Goal: Task Accomplishment & Management: Complete application form

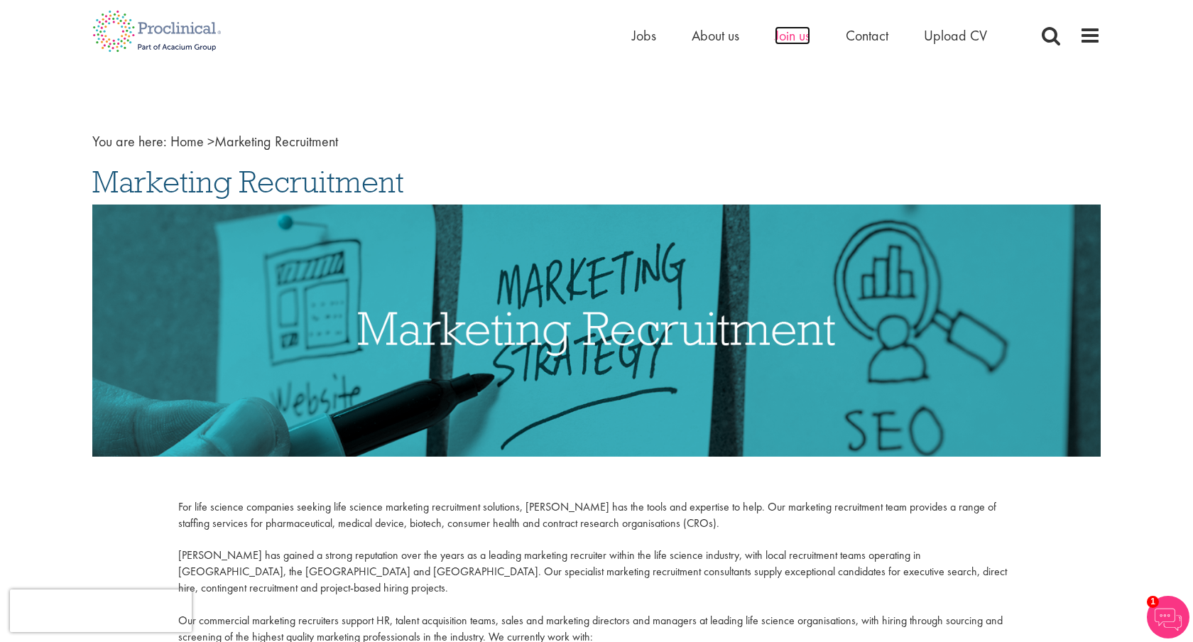
click at [803, 42] on span "Join us" at bounding box center [793, 35] width 36 height 18
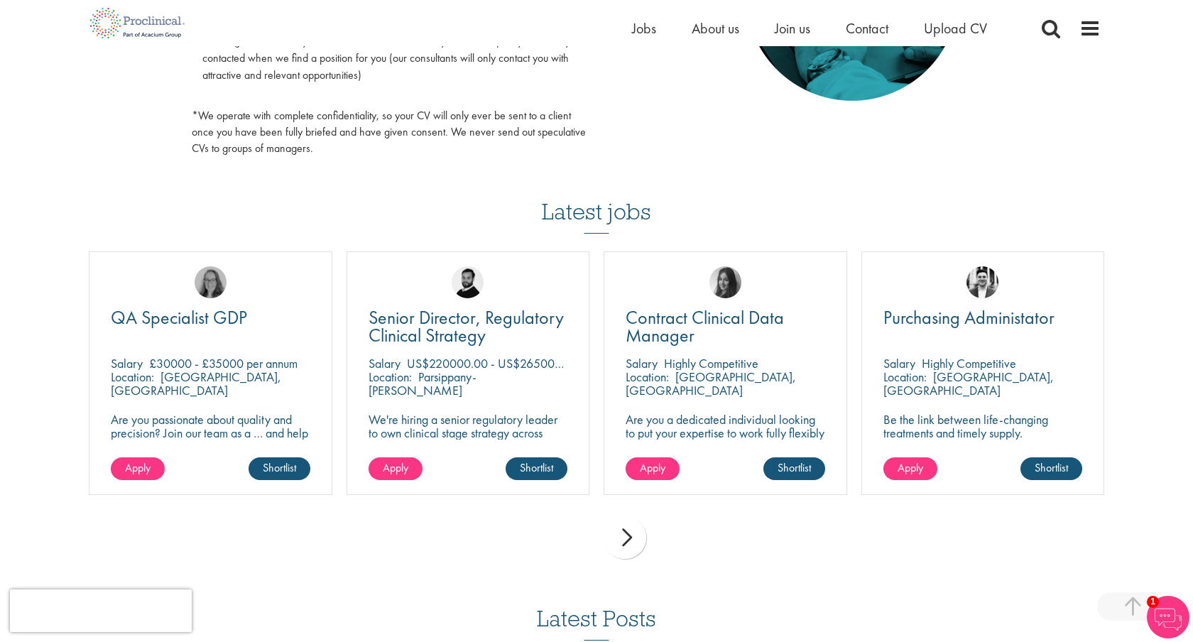
scroll to position [825, 0]
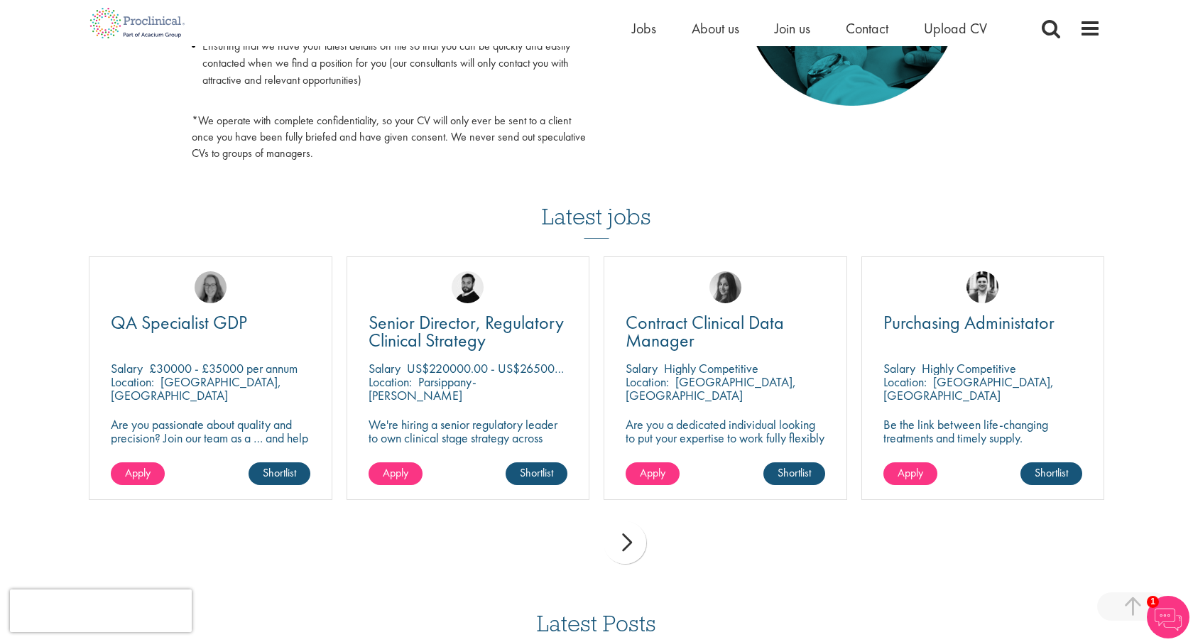
click at [637, 544] on div "next" at bounding box center [625, 542] width 43 height 43
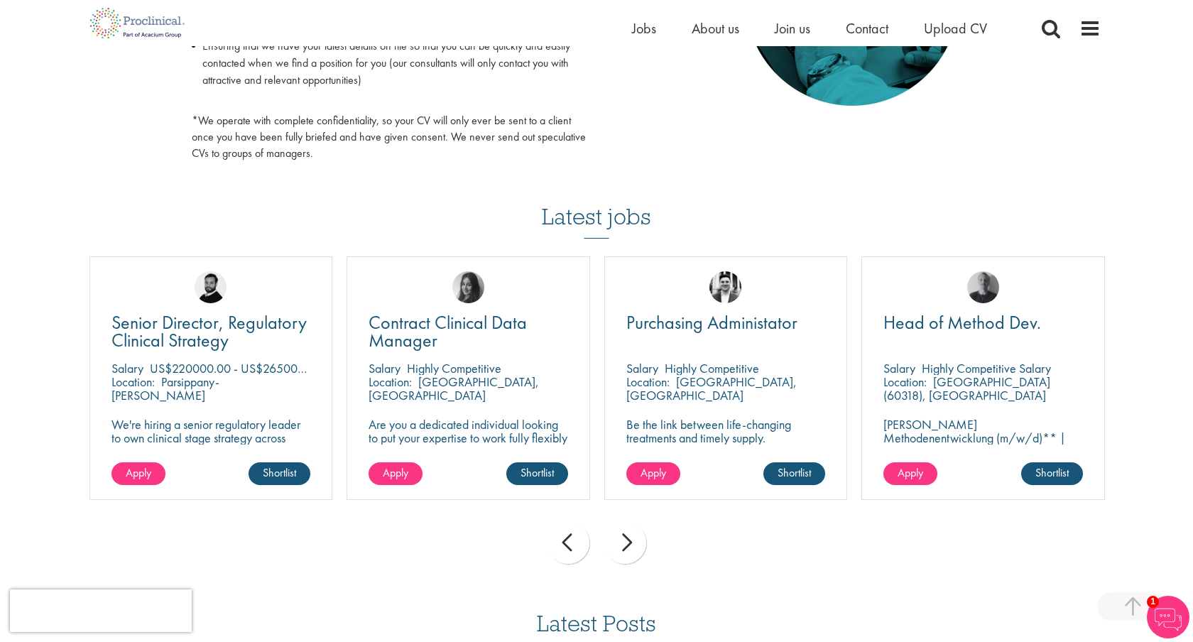
click at [637, 544] on div "next" at bounding box center [625, 542] width 43 height 43
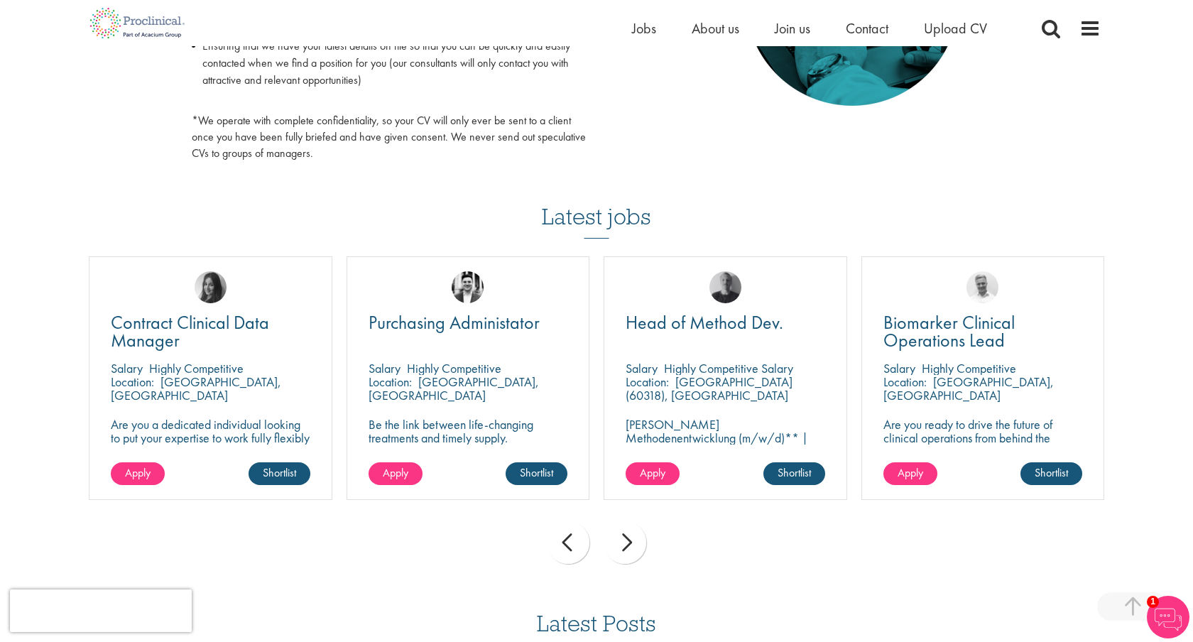
click at [637, 544] on div "next" at bounding box center [625, 542] width 43 height 43
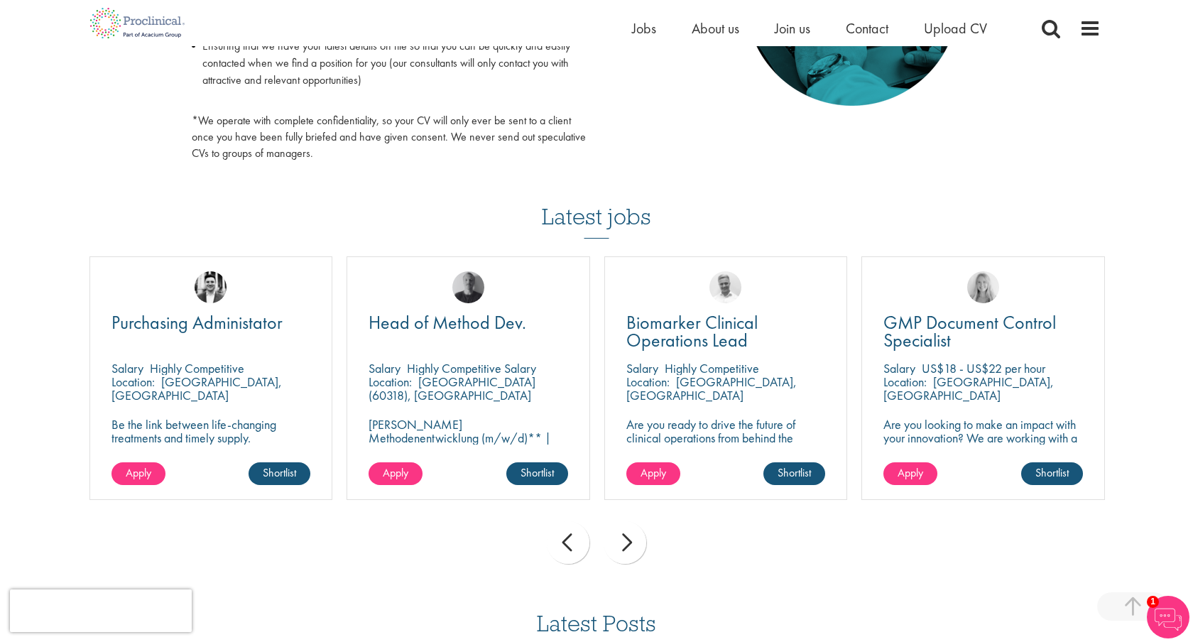
click at [637, 544] on div "next" at bounding box center [625, 542] width 43 height 43
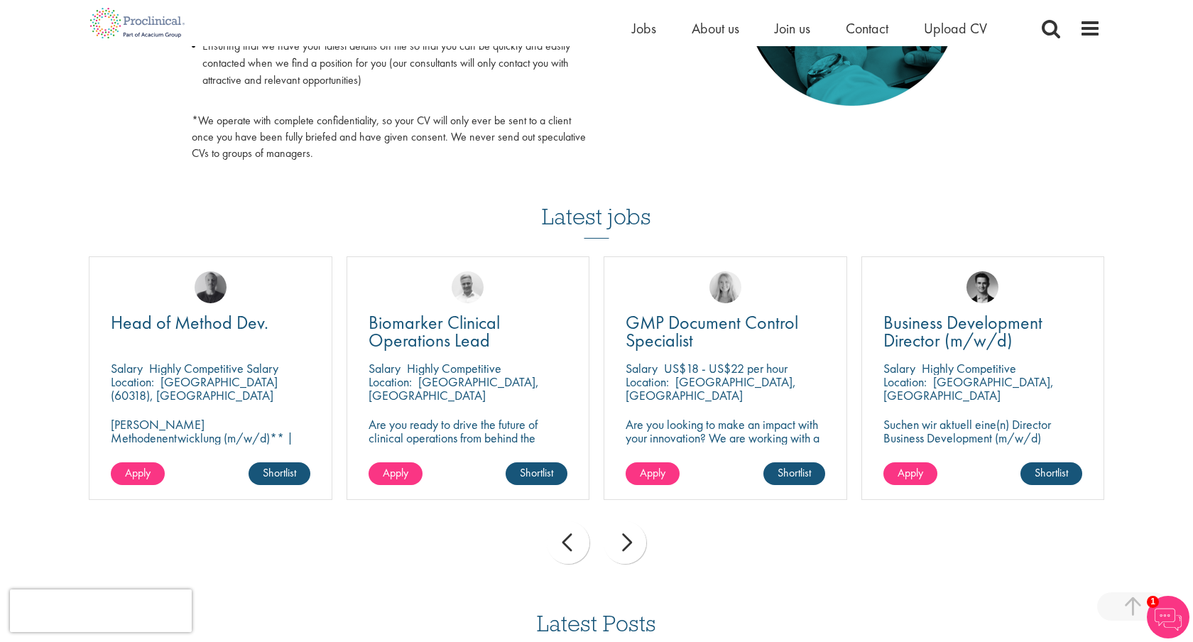
click at [637, 544] on div "next" at bounding box center [625, 542] width 43 height 43
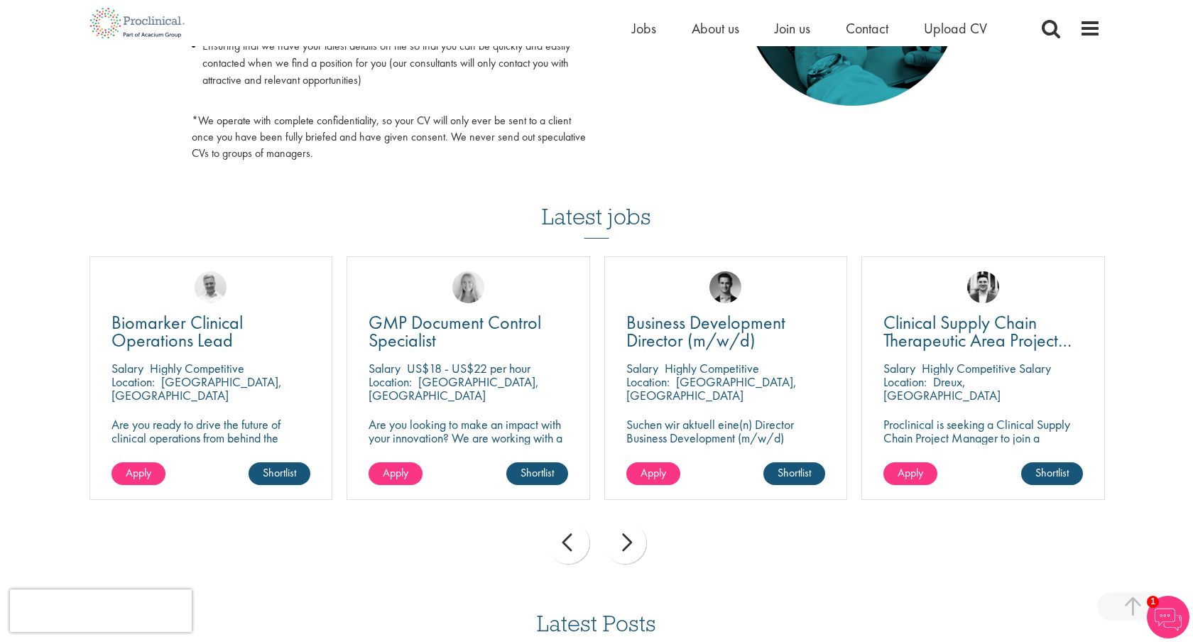
click at [637, 544] on div "next" at bounding box center [625, 542] width 43 height 43
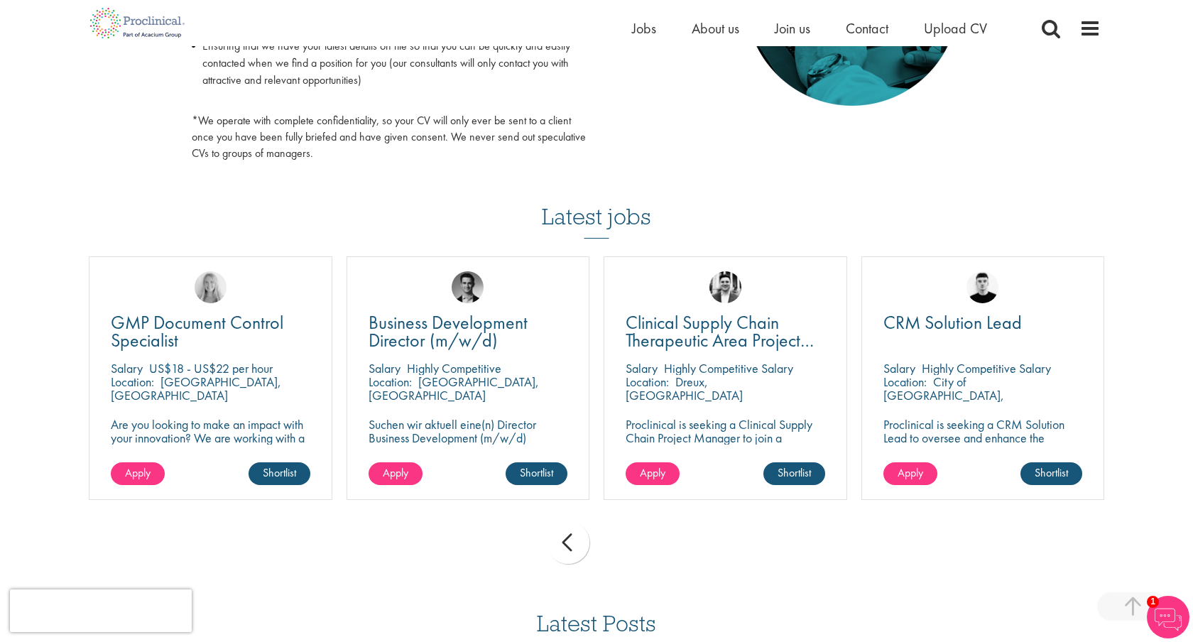
click at [637, 544] on div "prev next" at bounding box center [597, 545] width 1030 height 62
click at [954, 438] on p "Proclinical is seeking a CRM Solution Lead to oversee and enhance the Salesforc…" at bounding box center [984, 445] width 200 height 54
click at [908, 483] on link "Apply" at bounding box center [911, 473] width 54 height 23
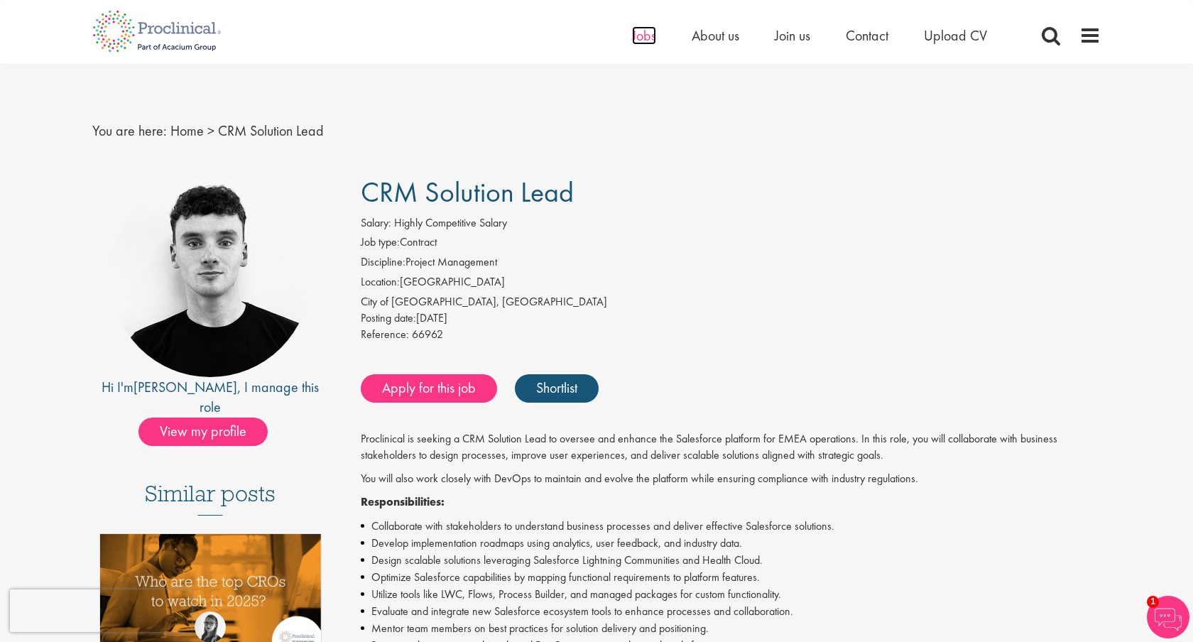
click at [650, 40] on span "Jobs" at bounding box center [644, 35] width 24 height 18
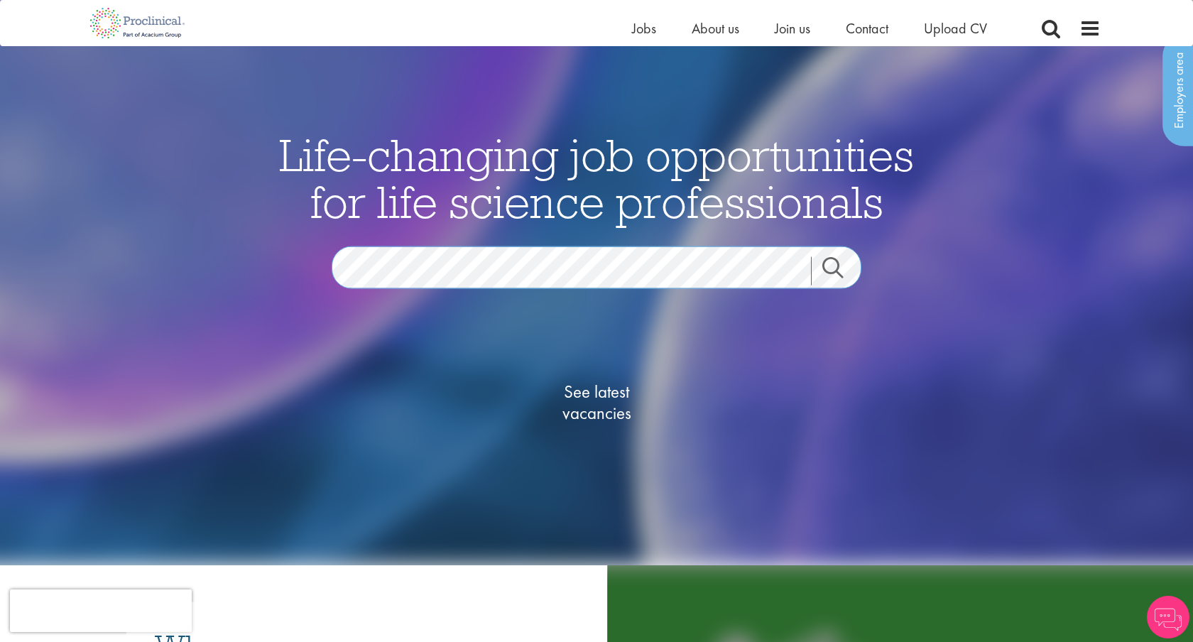
scroll to position [51, 0]
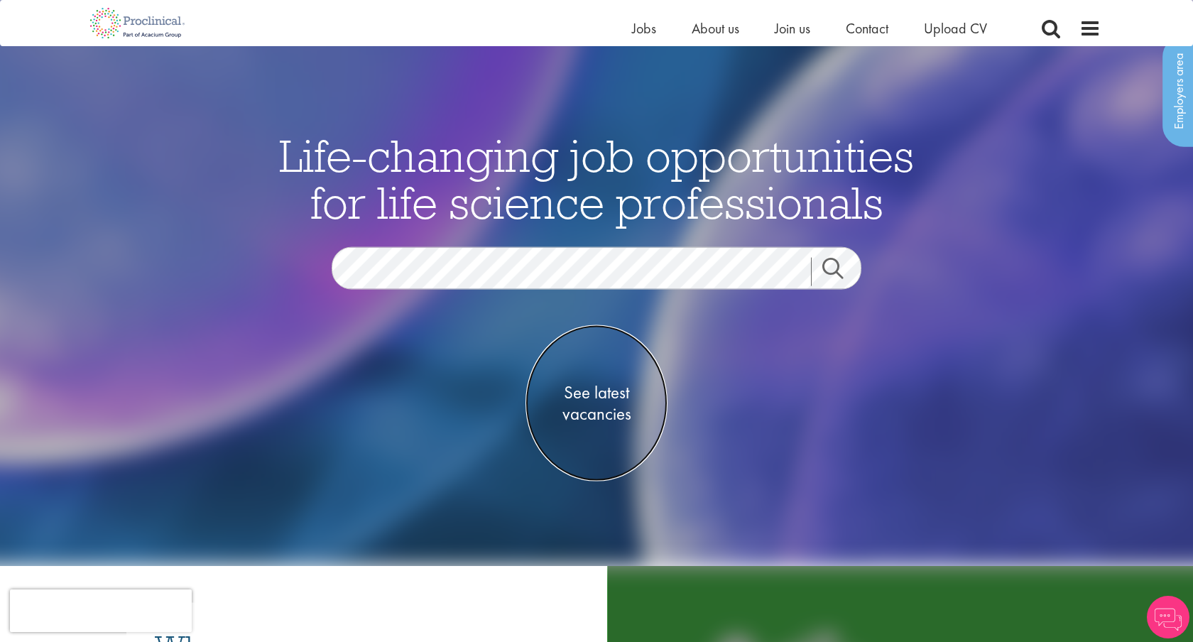
click at [593, 391] on span "See latest vacancies" at bounding box center [597, 403] width 142 height 43
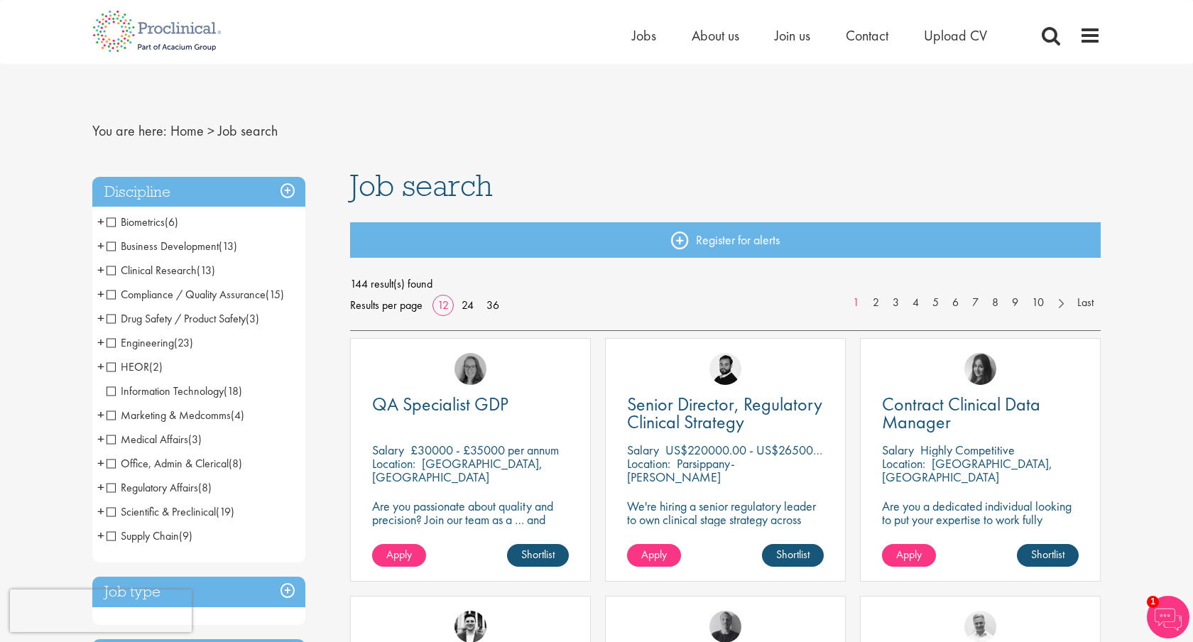
click at [107, 415] on span "Marketing & Medcomms" at bounding box center [169, 415] width 124 height 15
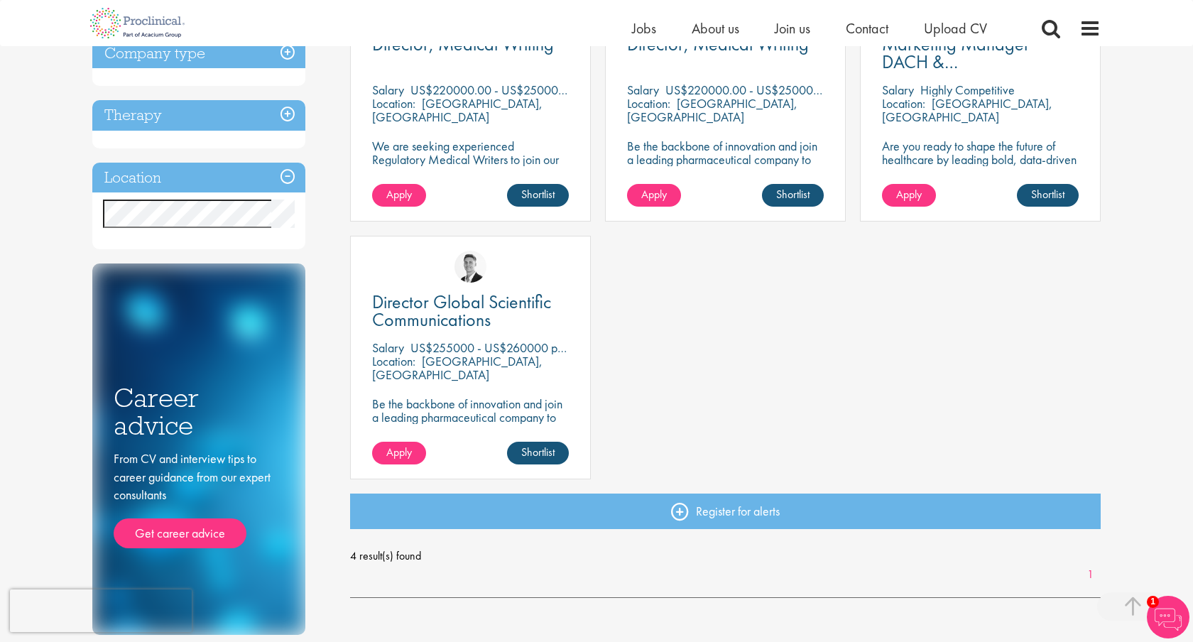
scroll to position [338, 0]
click at [397, 440] on div "Director Global Scientific Communications [GEOGRAPHIC_DATA] US$255000 - US$2600…" at bounding box center [470, 357] width 241 height 244
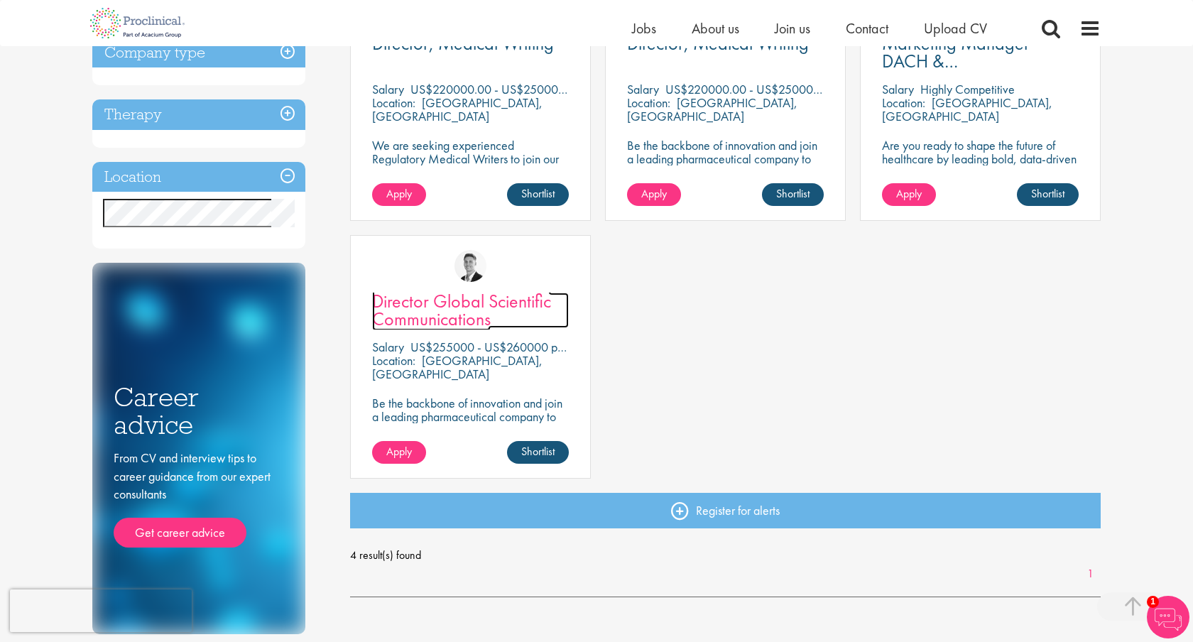
click at [467, 300] on span "Director Global Scientific Communications" at bounding box center [461, 310] width 179 height 42
